Goal: Navigation & Orientation: Find specific page/section

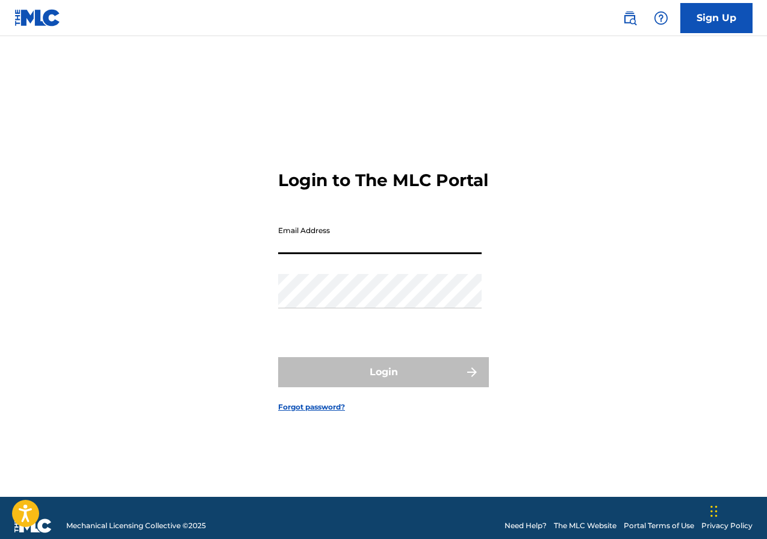
click at [345, 254] on input "Email Address" at bounding box center [379, 237] width 203 height 34
type input "[EMAIL_ADDRESS][DOMAIN_NAME]"
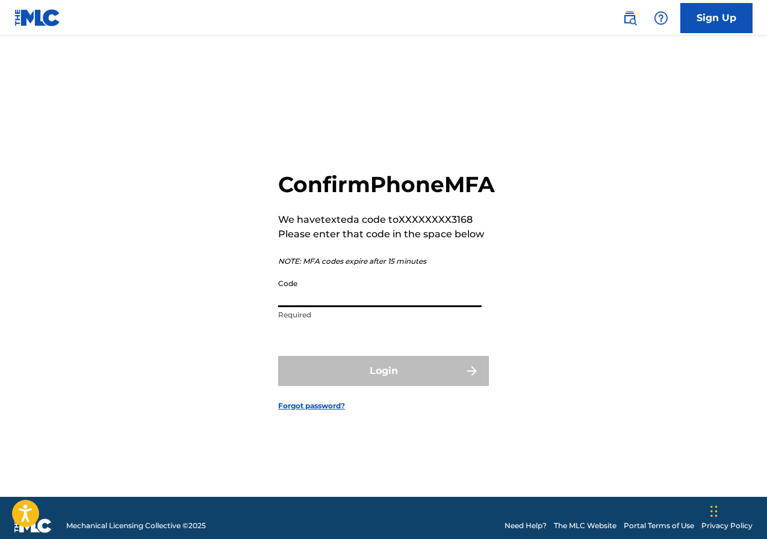
click at [311, 307] on input "Code" at bounding box center [379, 290] width 203 height 34
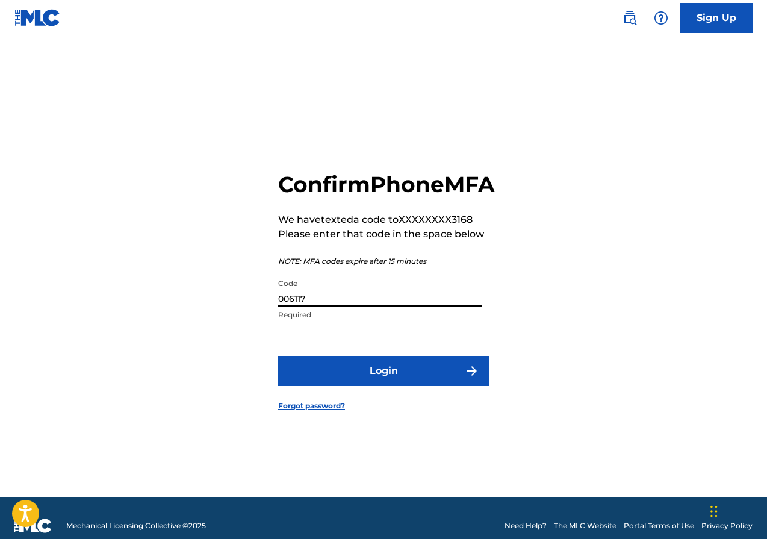
type input "006117"
click at [232, 264] on div "Confirm Phone MFA We have texted a code to XXXXXXXX3168 Please enter that code …" at bounding box center [383, 281] width 767 height 430
click at [406, 386] on button "Login" at bounding box center [383, 371] width 211 height 30
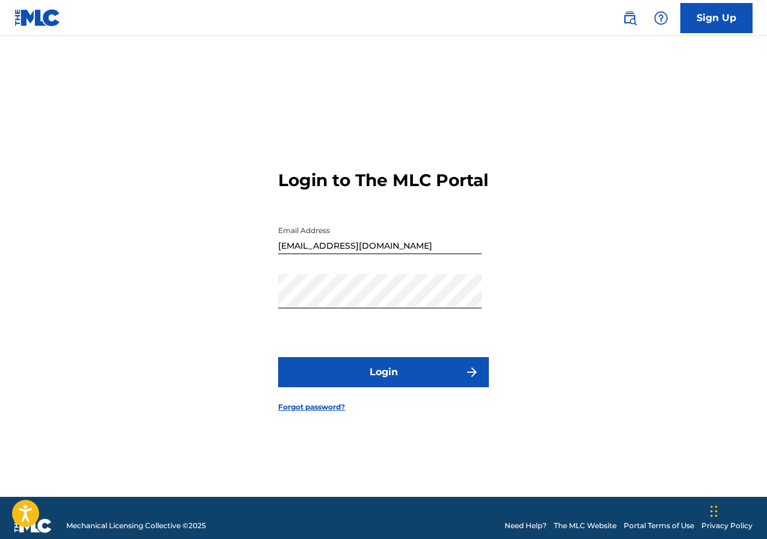
click at [411, 385] on button "Login" at bounding box center [383, 372] width 211 height 30
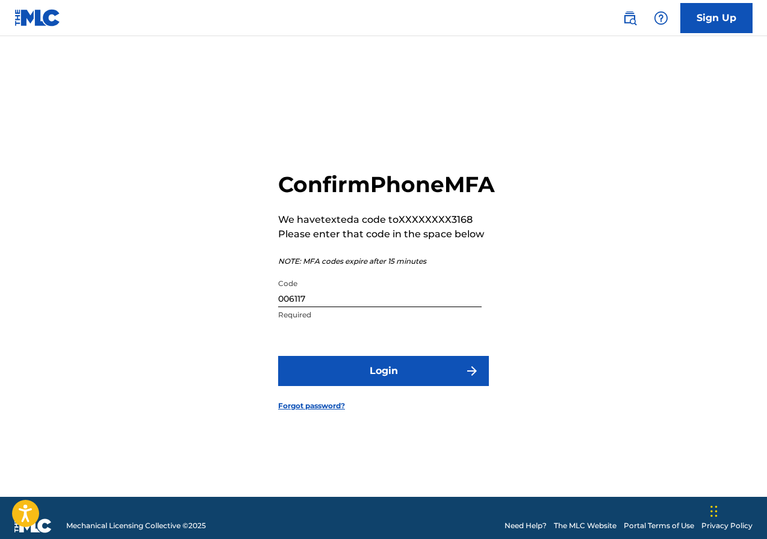
click at [320, 307] on input "006117" at bounding box center [379, 290] width 203 height 34
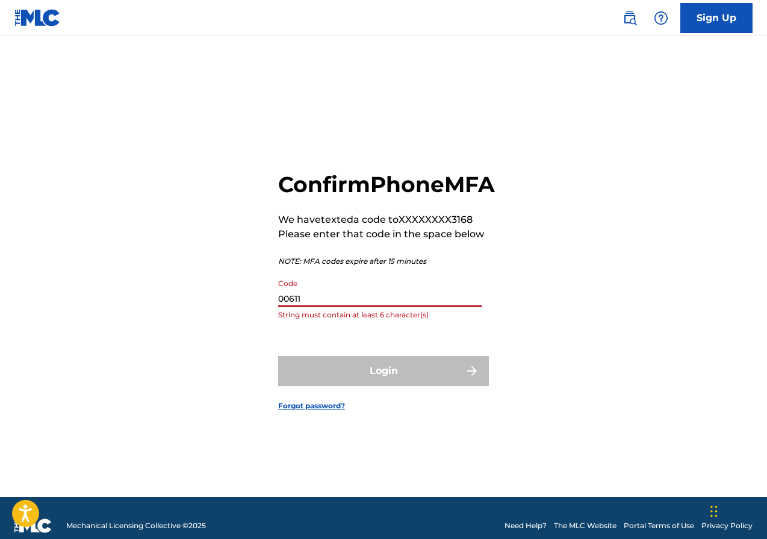
type input "006117"
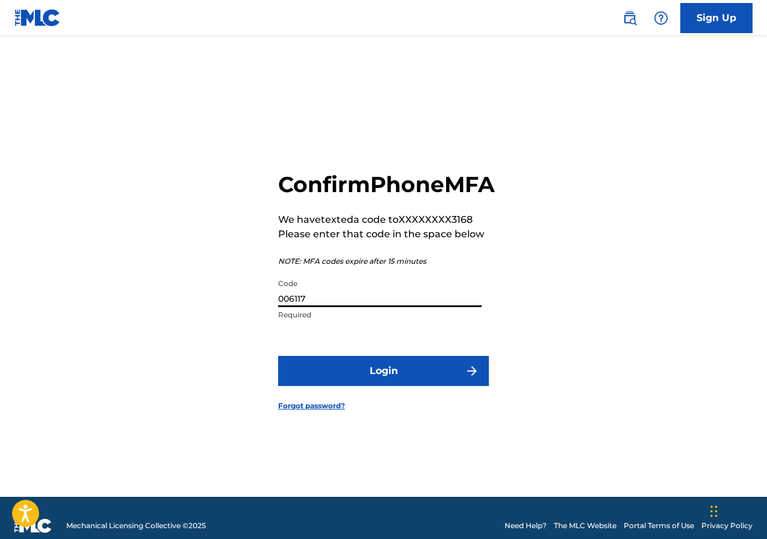
click at [183, 330] on div "Confirm Phone MFA We have texted a code to XXXXXXXX3168 Please enter that code …" at bounding box center [383, 281] width 767 height 430
click at [339, 383] on button "Login" at bounding box center [383, 371] width 211 height 30
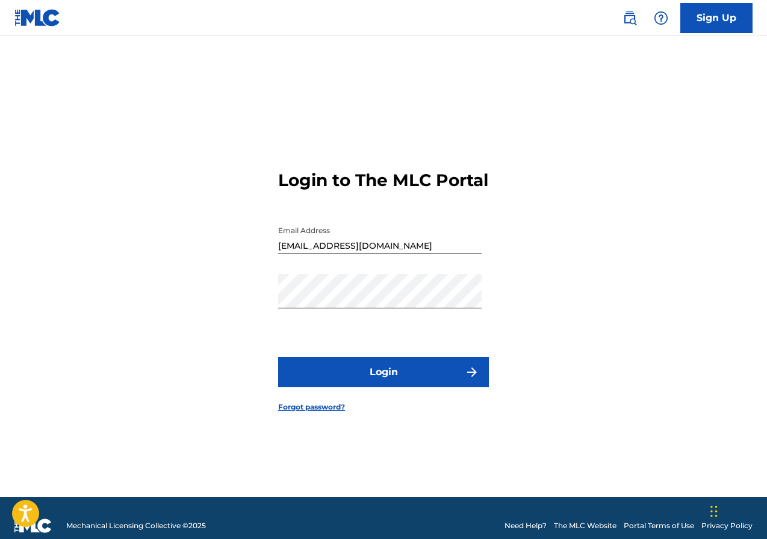
click at [312, 412] on link "Forgot password?" at bounding box center [311, 406] width 67 height 11
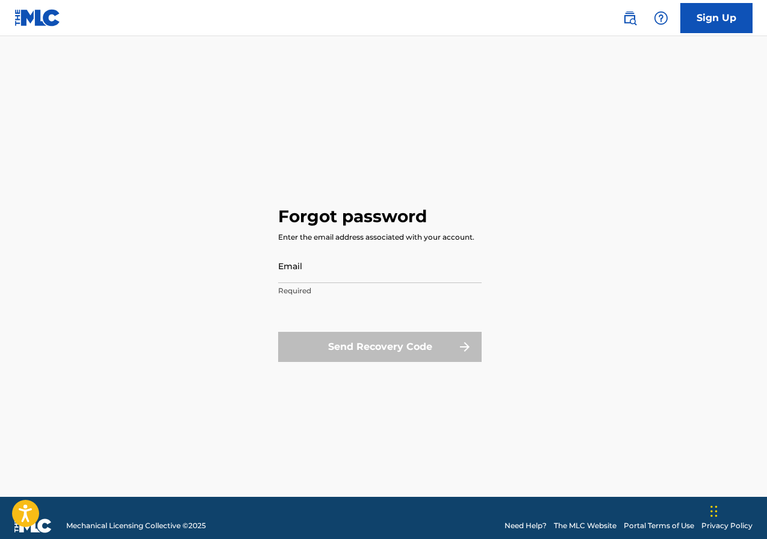
click at [291, 266] on input "Email" at bounding box center [379, 266] width 203 height 34
type input "[EMAIL_ADDRESS][DOMAIN_NAME]"
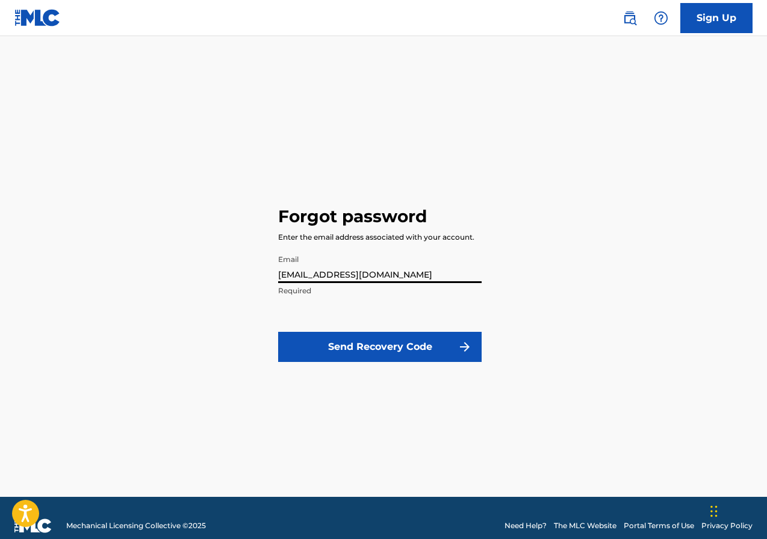
click at [352, 339] on button "Send Recovery Code" at bounding box center [379, 347] width 203 height 30
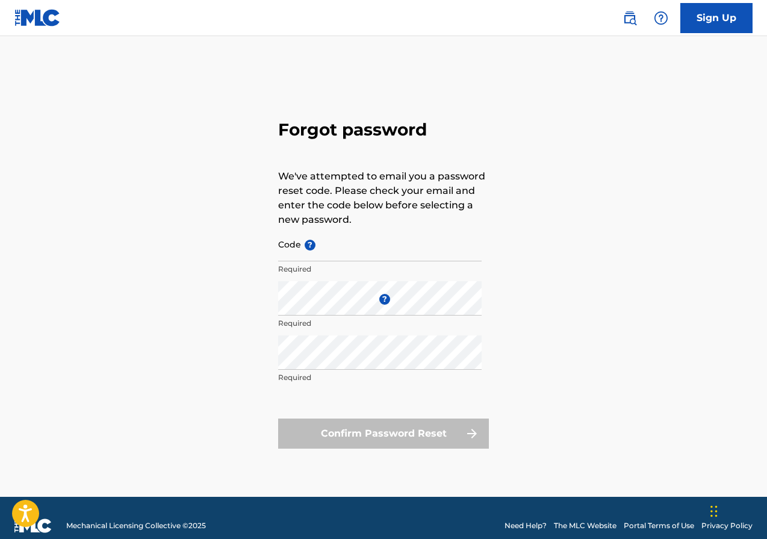
click at [290, 245] on input "Code ?" at bounding box center [379, 244] width 203 height 34
click at [285, 248] on input "Code ?" at bounding box center [379, 244] width 203 height 34
paste input "FP_c111a3cfdfaa3293cd41bcff0499"
type input "FP_c111a3cfdfaa3293cd41bcff0499"
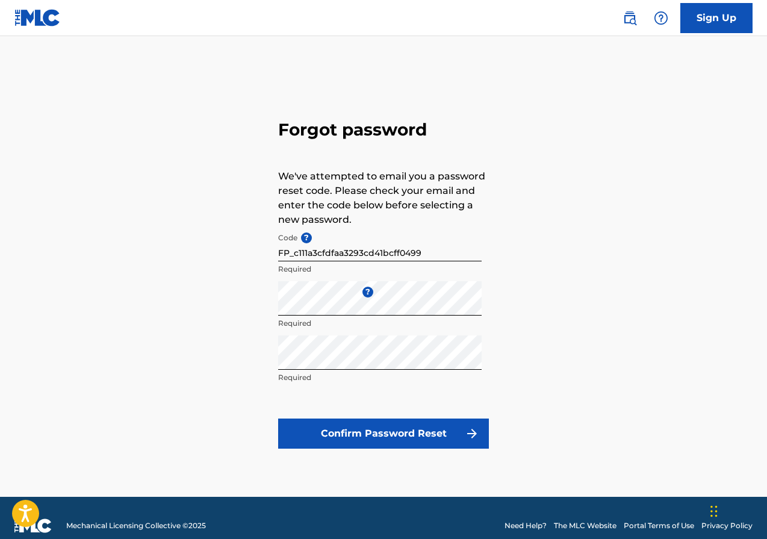
click at [394, 427] on button "Confirm Password Reset" at bounding box center [383, 433] width 211 height 30
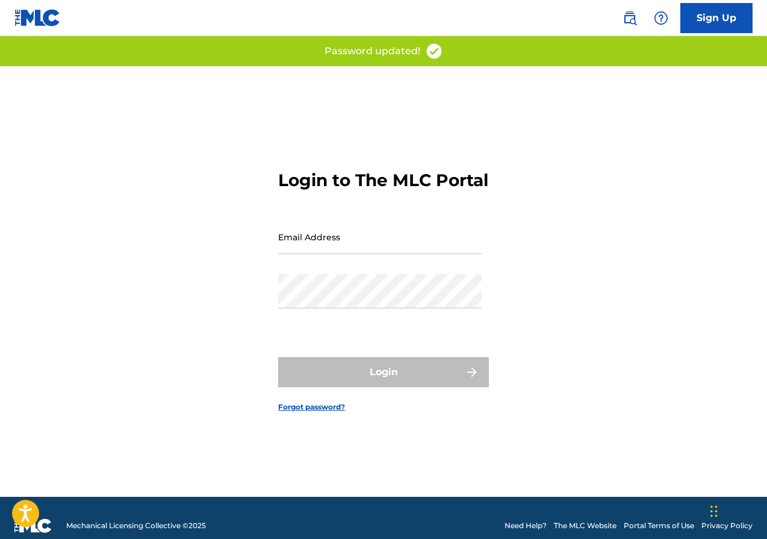
click at [301, 250] on input "Email Address" at bounding box center [379, 237] width 203 height 34
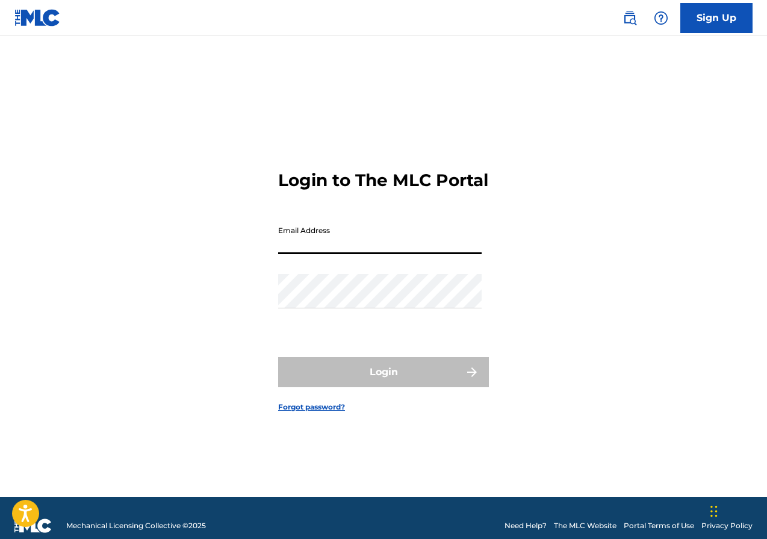
click at [318, 244] on input "Email Address" at bounding box center [379, 237] width 203 height 34
type input "[EMAIL_ADDRESS][DOMAIN_NAME]"
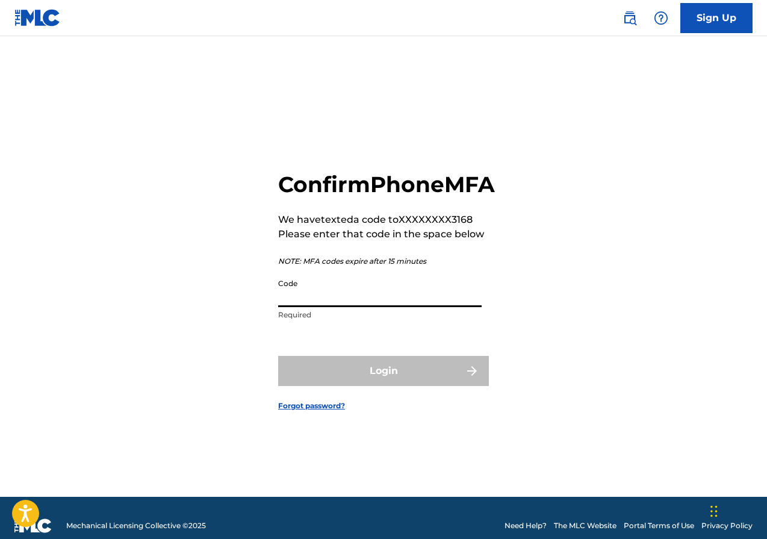
click at [318, 307] on input "Code" at bounding box center [379, 290] width 203 height 34
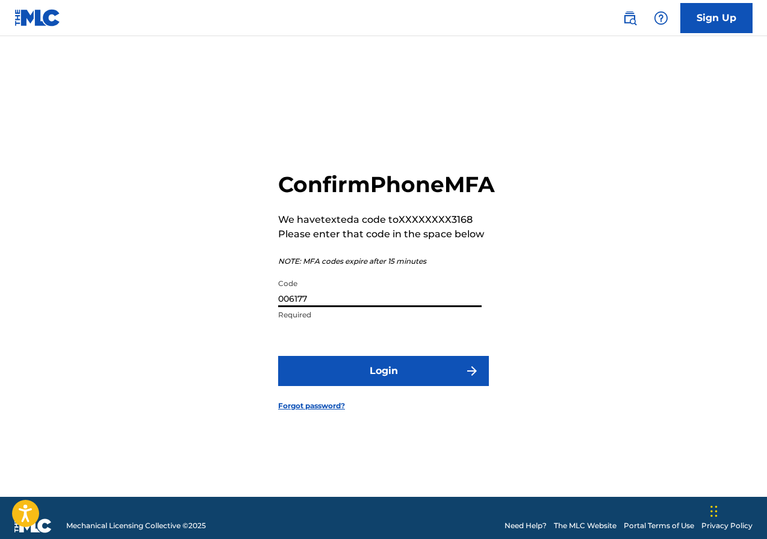
type input "006177"
click at [206, 380] on div "Confirm Phone MFA We have texted a code to XXXXXXXX3168 Please enter that code …" at bounding box center [383, 281] width 767 height 430
click at [363, 382] on button "Login" at bounding box center [383, 371] width 211 height 30
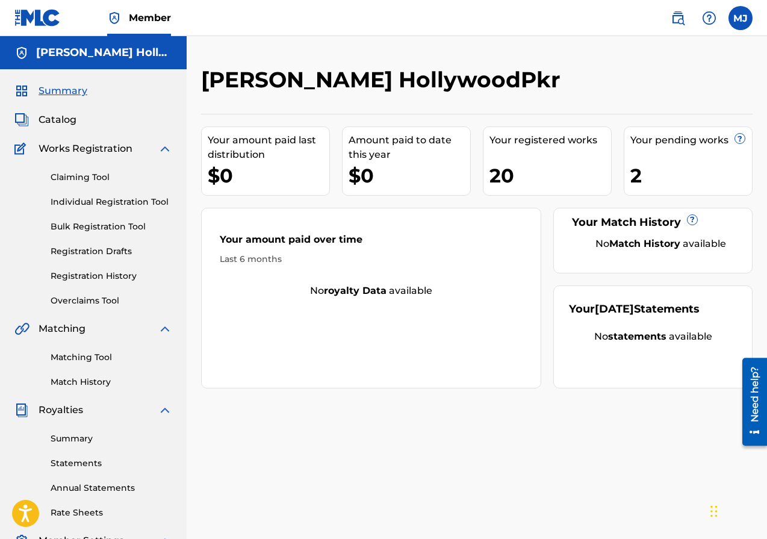
click at [60, 120] on span "Catalog" at bounding box center [58, 120] width 38 height 14
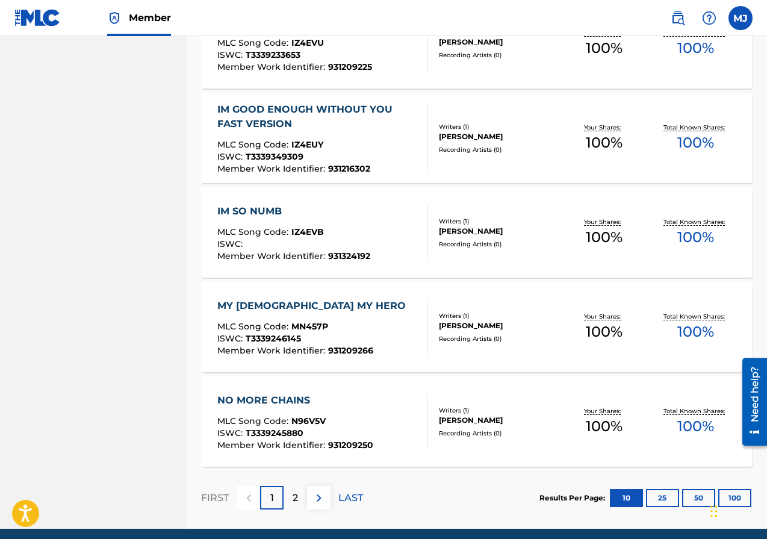
scroll to position [839, 0]
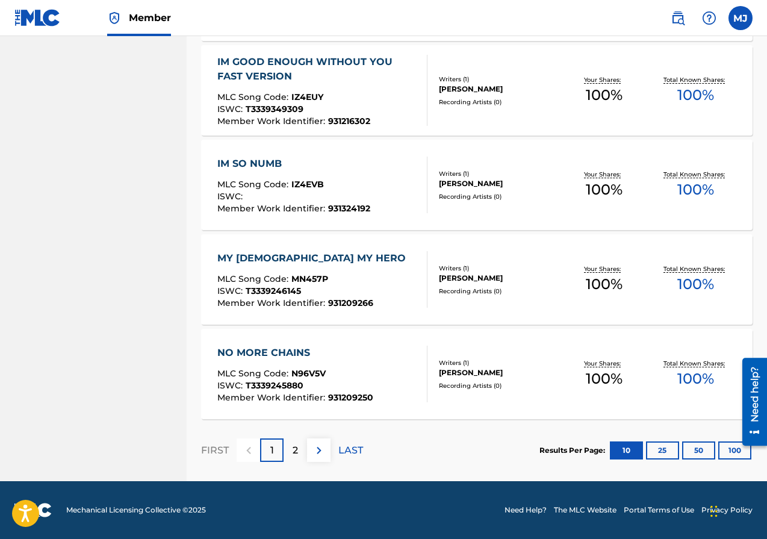
click at [294, 450] on p "2" at bounding box center [295, 450] width 5 height 14
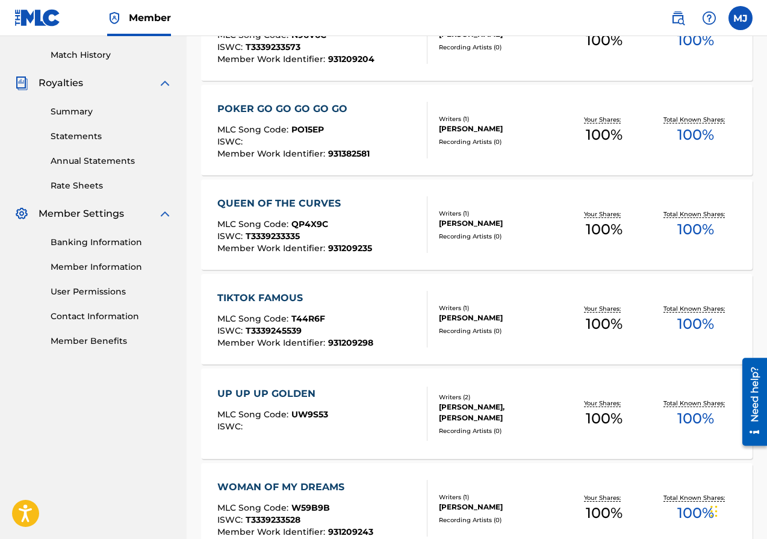
scroll to position [418, 0]
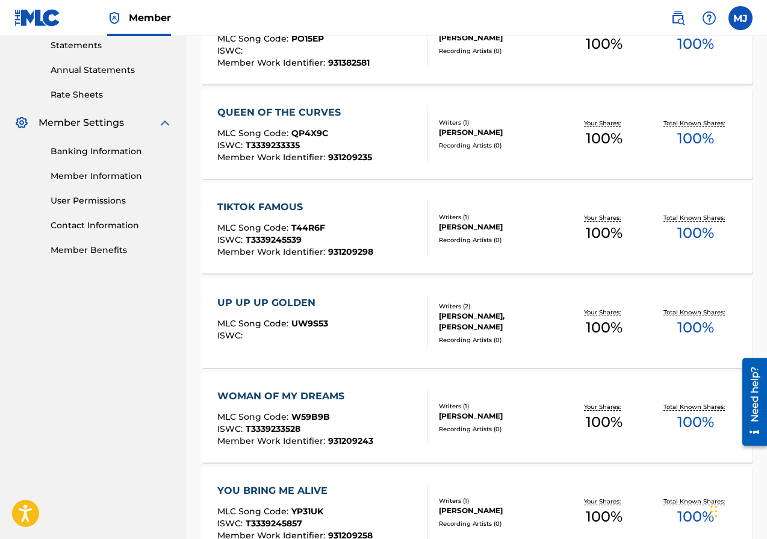
click at [290, 302] on div "UP UP UP GOLDEN" at bounding box center [272, 303] width 111 height 14
